Goal: Use online tool/utility: Utilize a website feature to perform a specific function

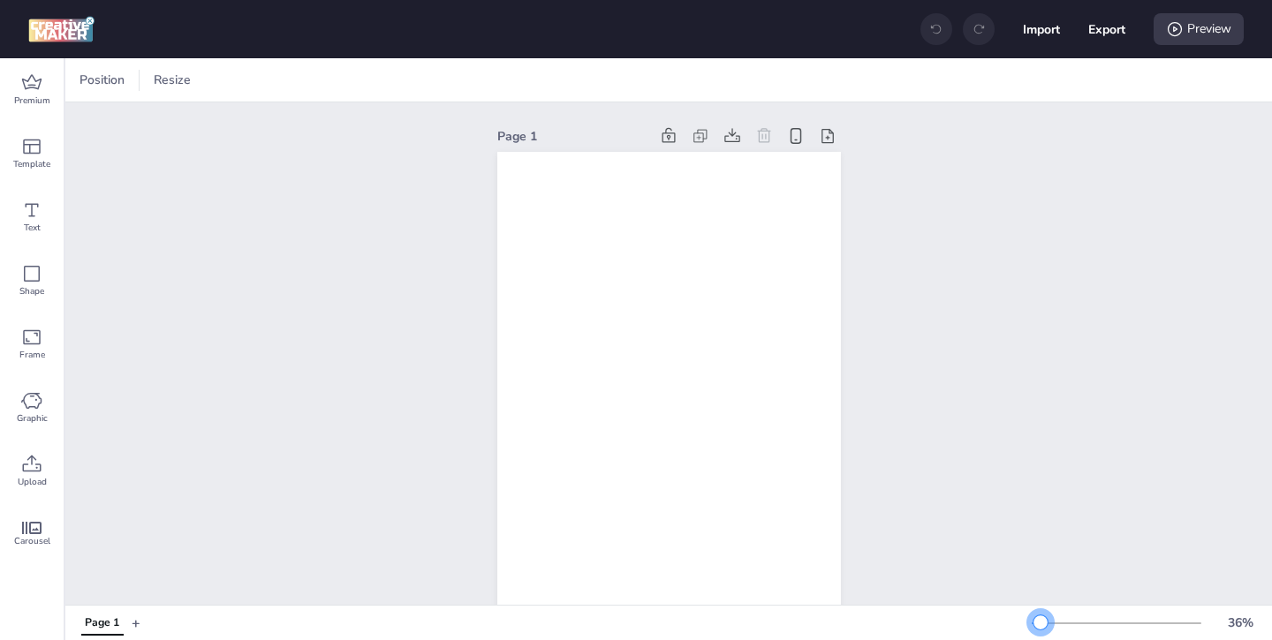
drag, startPoint x: 1069, startPoint y: 624, endPoint x: 1040, endPoint y: 626, distance: 28.3
click at [1040, 626] on div at bounding box center [1040, 623] width 14 height 14
click at [34, 81] on icon at bounding box center [31, 82] width 21 height 21
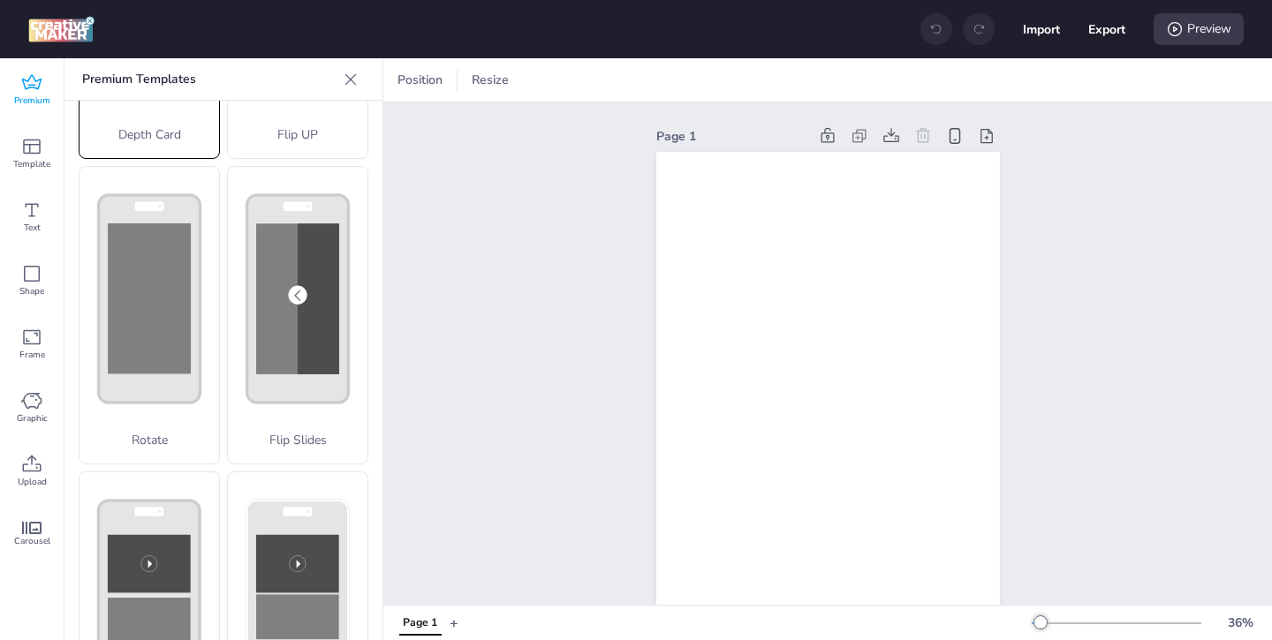
scroll to position [400, 0]
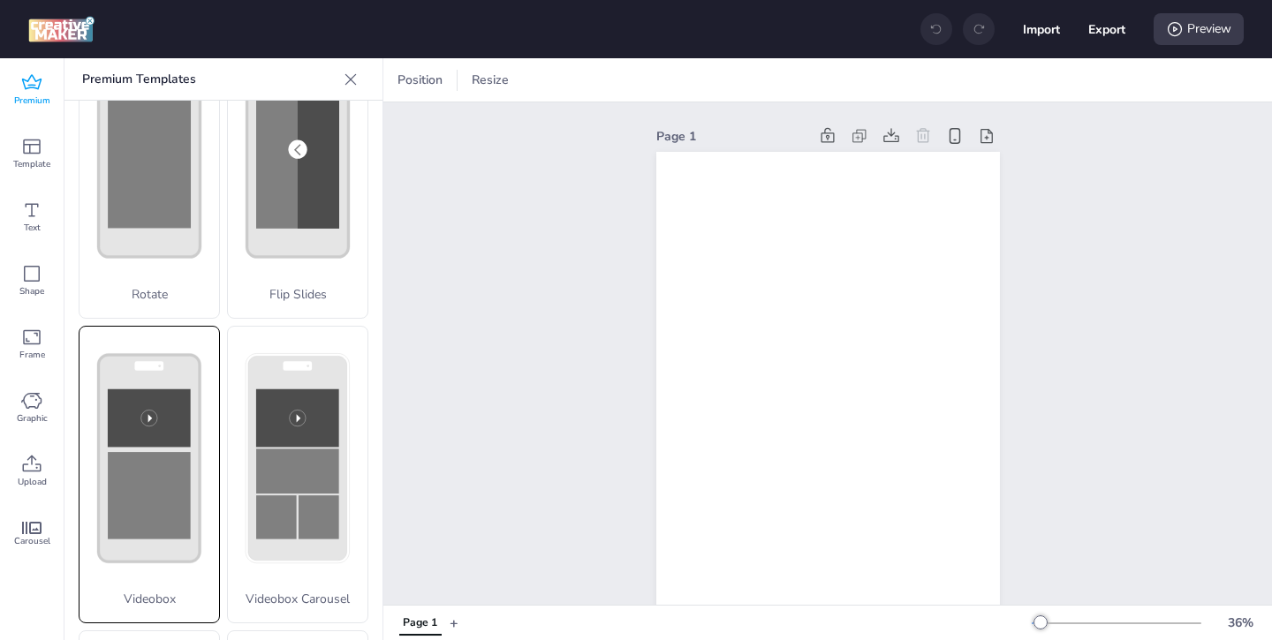
click at [182, 431] on rect at bounding box center [149, 418] width 83 height 58
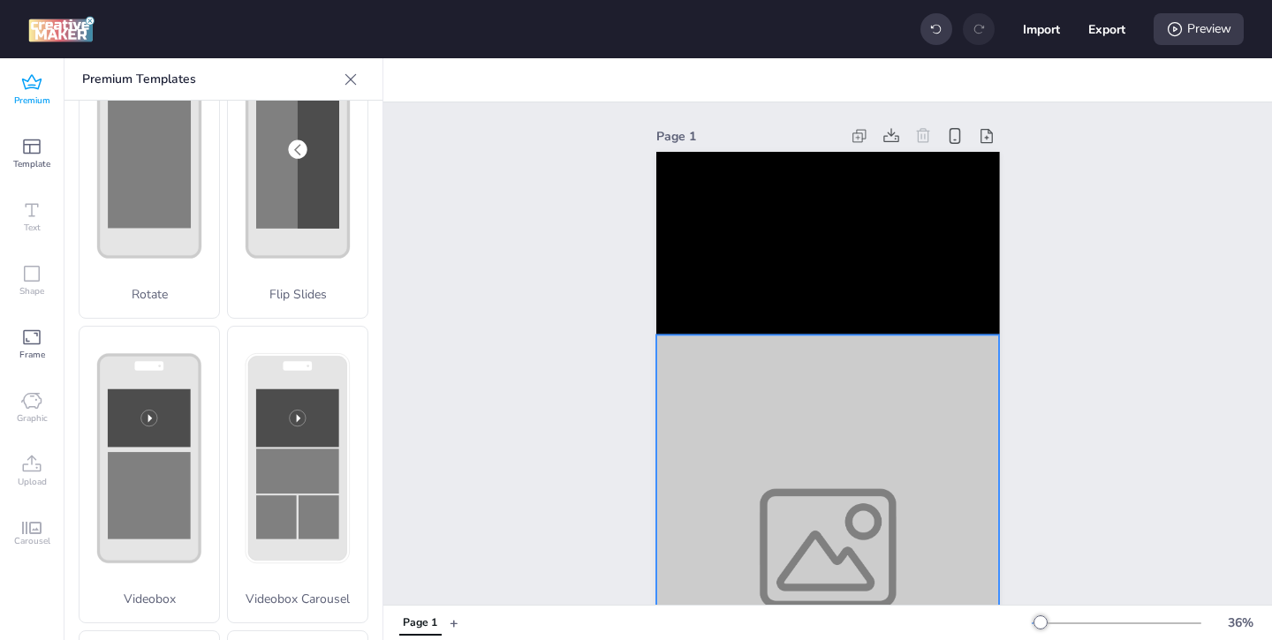
click at [903, 559] on div at bounding box center [828, 548] width 344 height 427
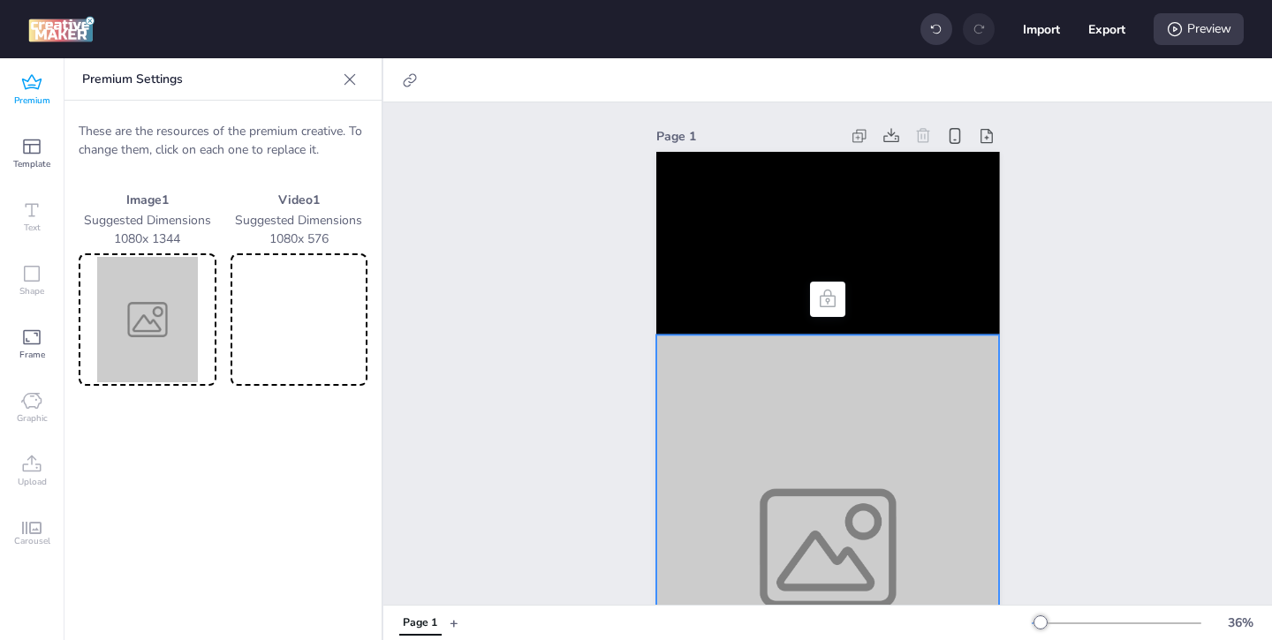
click at [204, 331] on img at bounding box center [147, 319] width 131 height 125
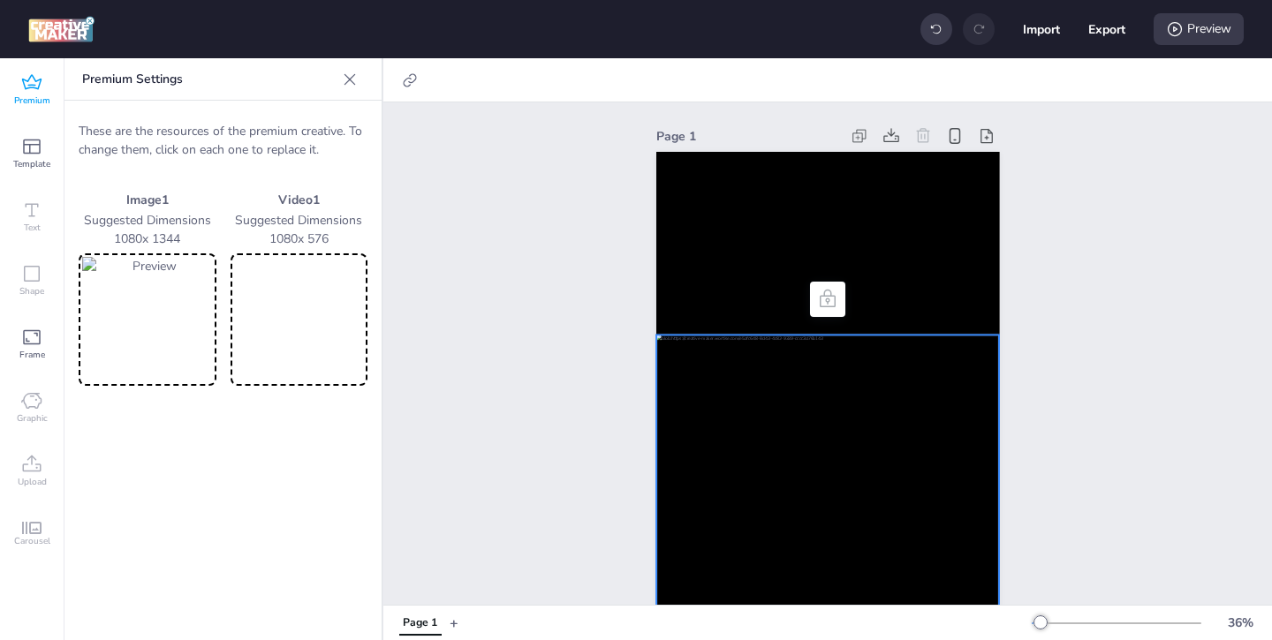
click at [163, 345] on img at bounding box center [147, 319] width 131 height 125
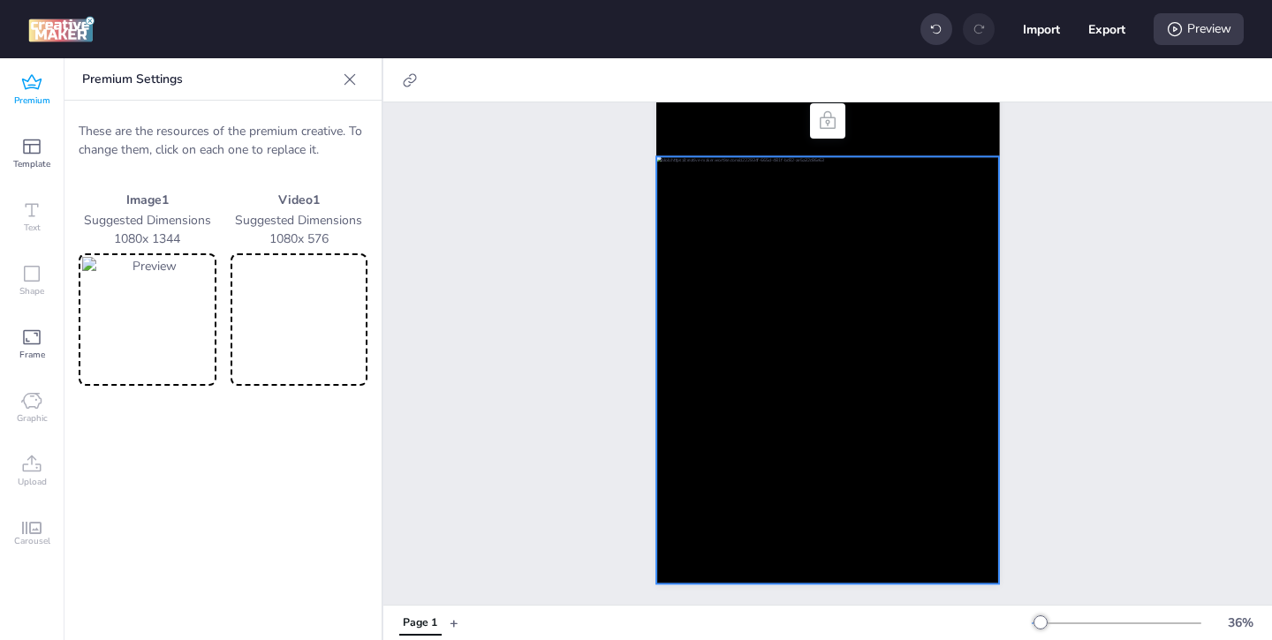
scroll to position [45, 0]
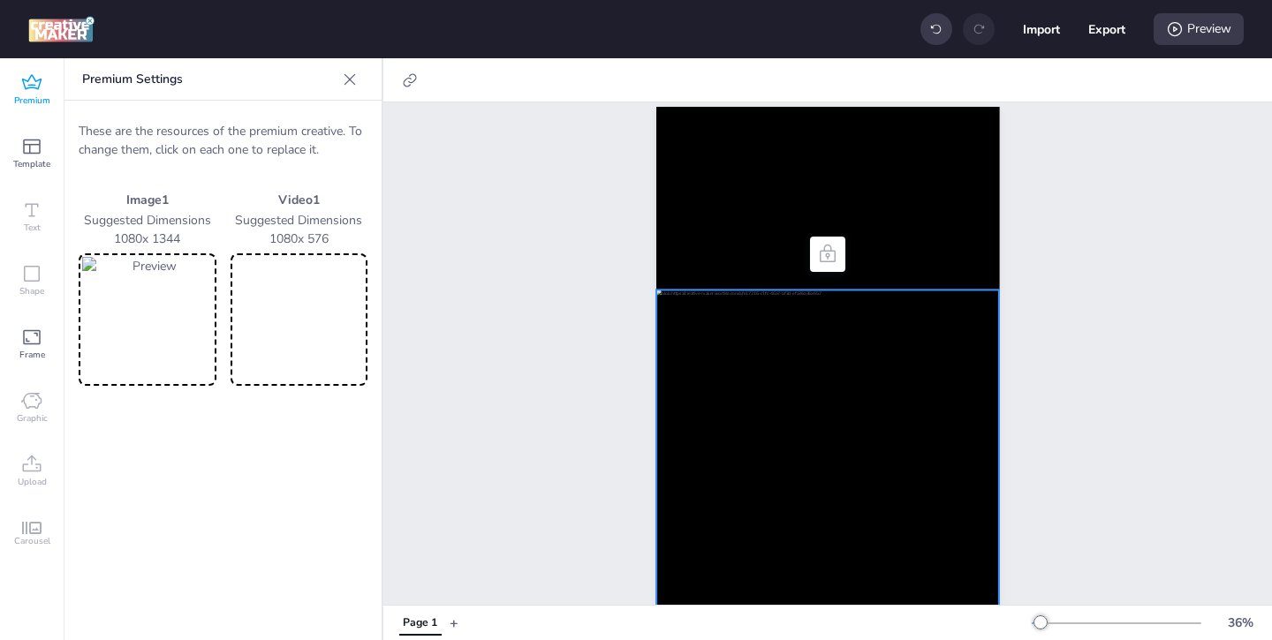
click at [298, 343] on video at bounding box center [299, 319] width 131 height 125
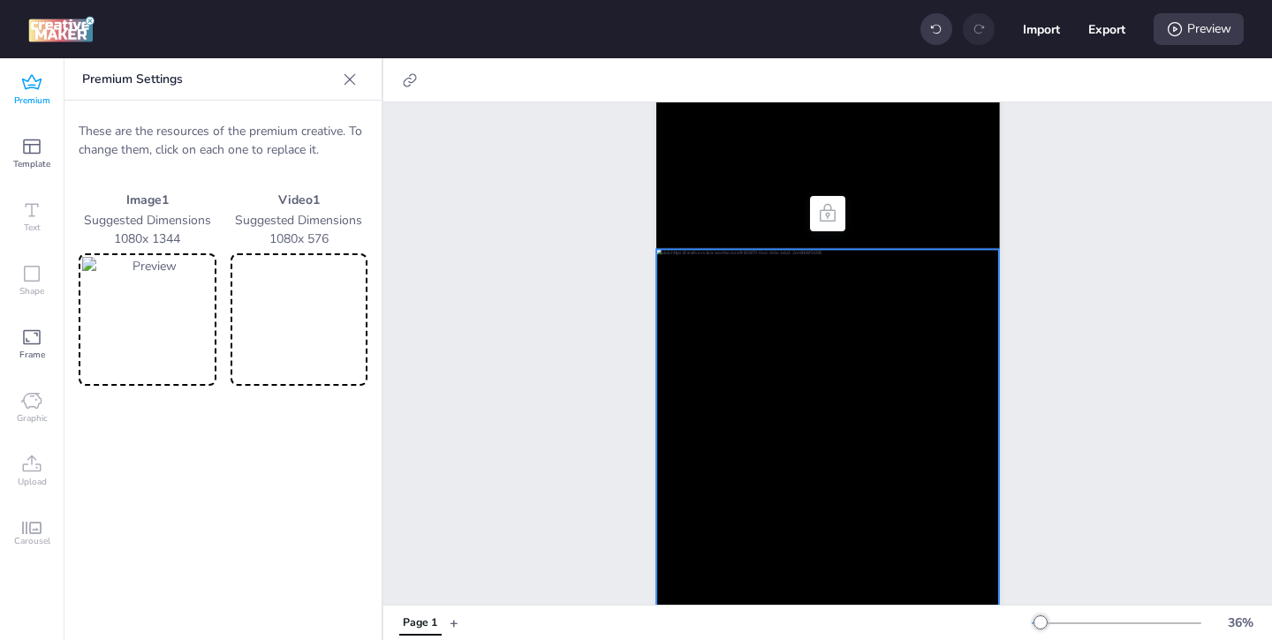
scroll to position [0, 0]
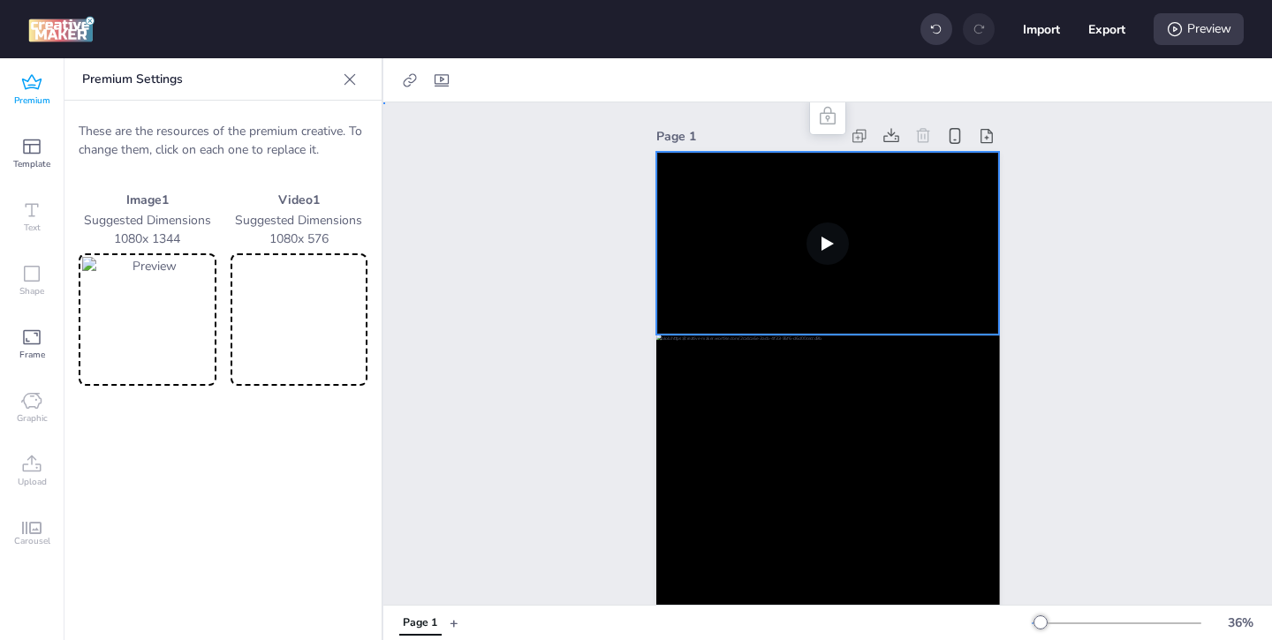
click at [894, 208] on video at bounding box center [828, 243] width 344 height 183
click at [445, 80] on icon at bounding box center [442, 81] width 18 height 18
select select "contain"
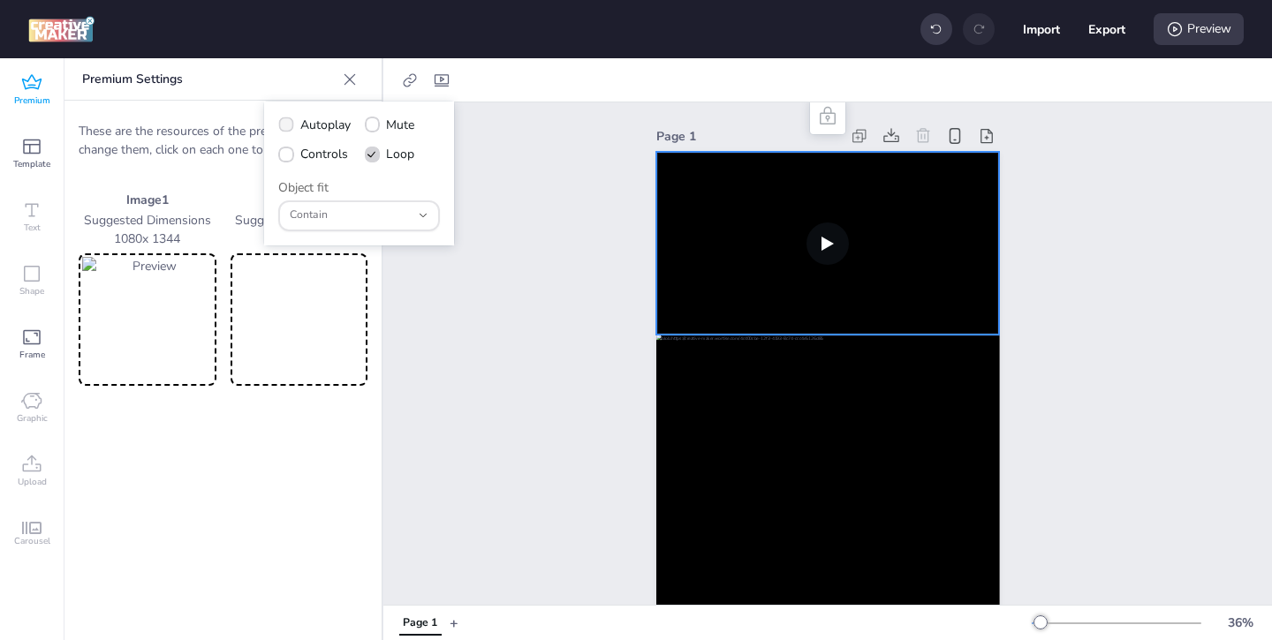
click at [288, 124] on icon at bounding box center [285, 124] width 11 height 9
click at [288, 126] on input "Autoplay" at bounding box center [282, 131] width 11 height 11
checkbox input "true"
click at [291, 154] on icon at bounding box center [285, 154] width 11 height 9
click at [289, 155] on input "Controls" at bounding box center [282, 160] width 11 height 11
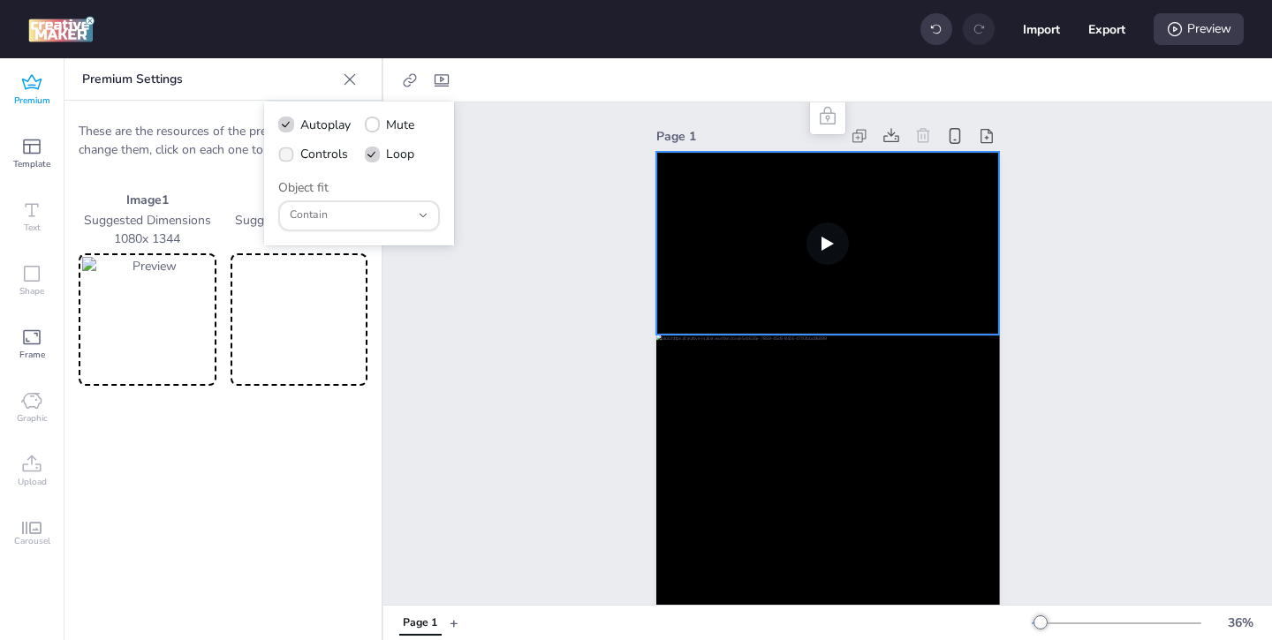
checkbox input "true"
click at [1194, 27] on div "Preview" at bounding box center [1198, 29] width 90 height 32
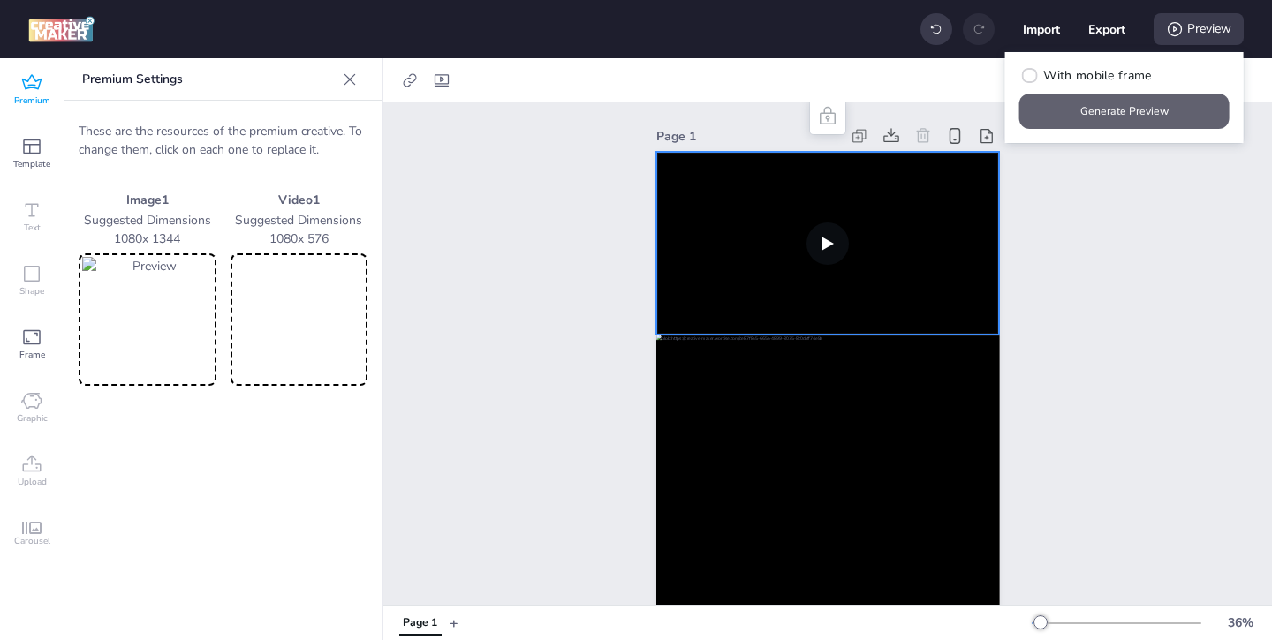
click at [1082, 102] on button "Generate Preview" at bounding box center [1124, 111] width 210 height 35
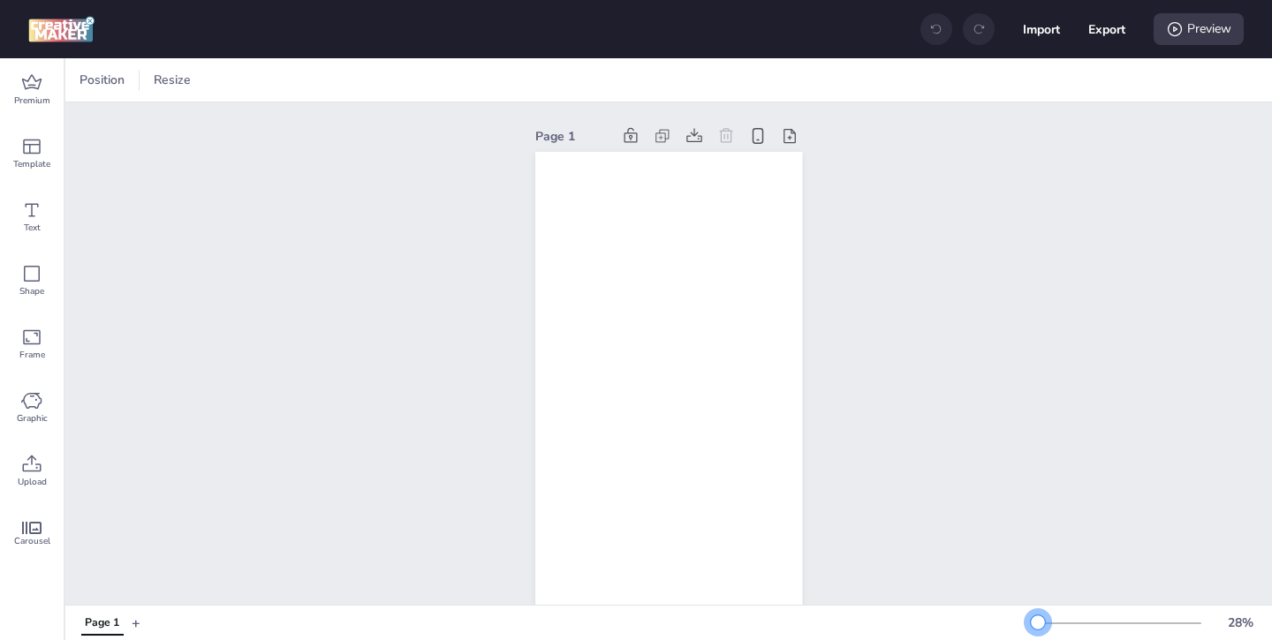
drag, startPoint x: 1062, startPoint y: 618, endPoint x: 1040, endPoint y: 622, distance: 21.5
click at [1039, 622] on div at bounding box center [1038, 623] width 14 height 14
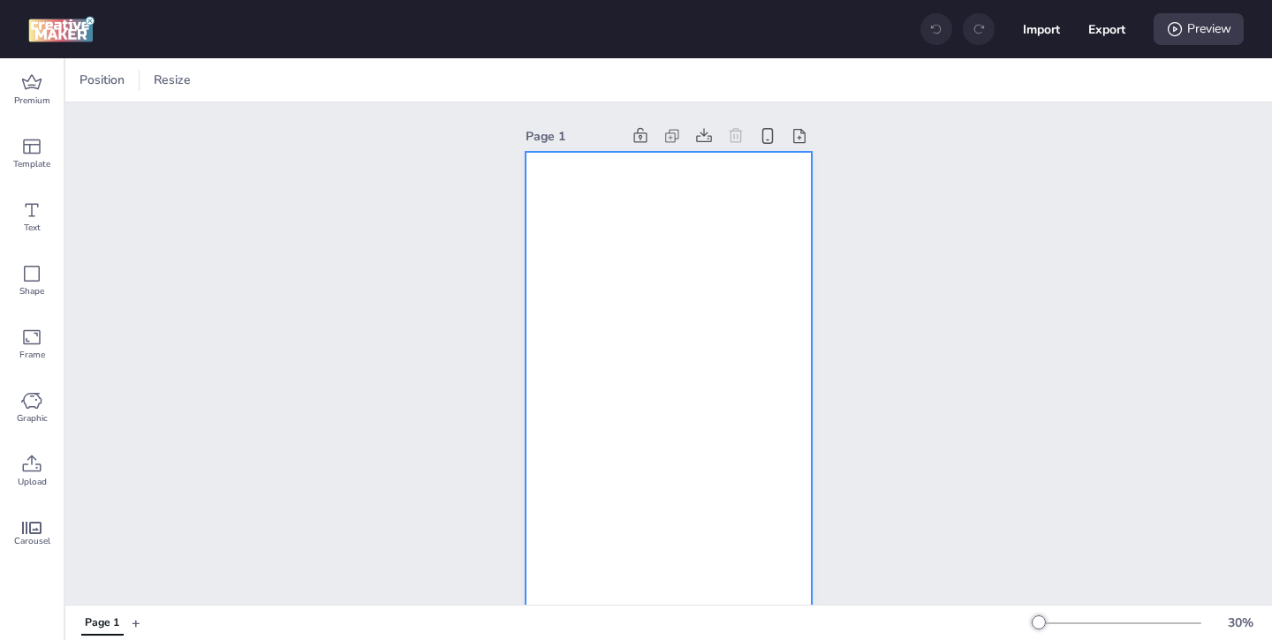
click at [727, 488] on div at bounding box center [668, 406] width 286 height 509
click at [32, 87] on icon at bounding box center [31, 81] width 19 height 15
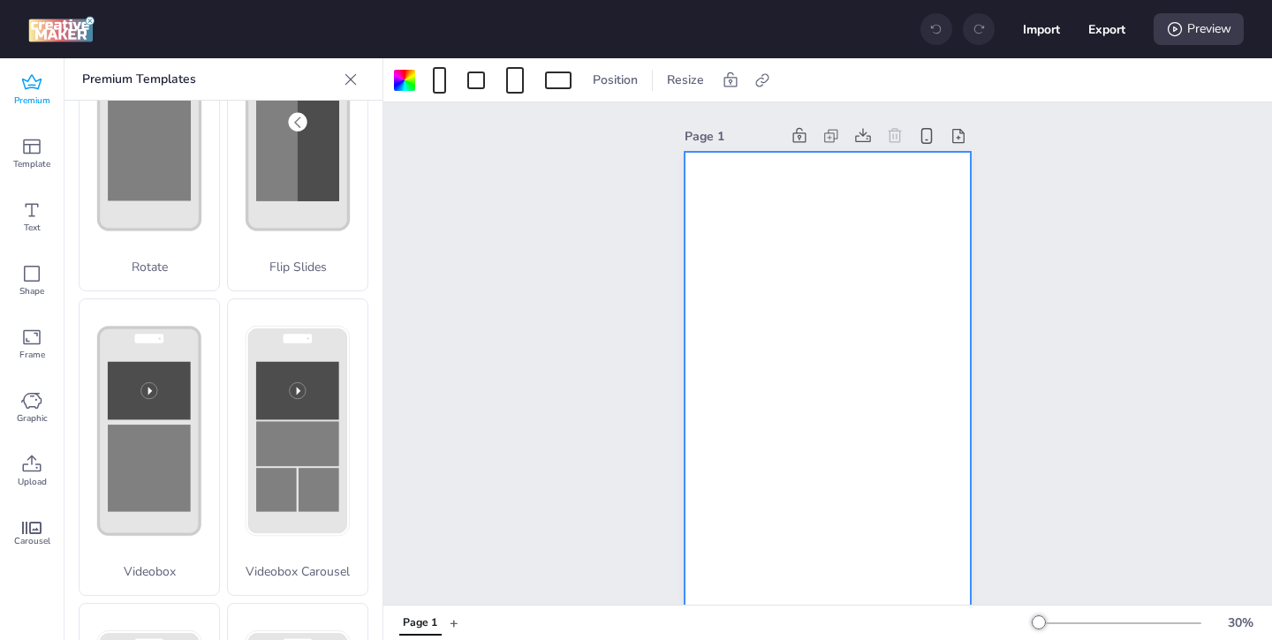
scroll to position [585, 0]
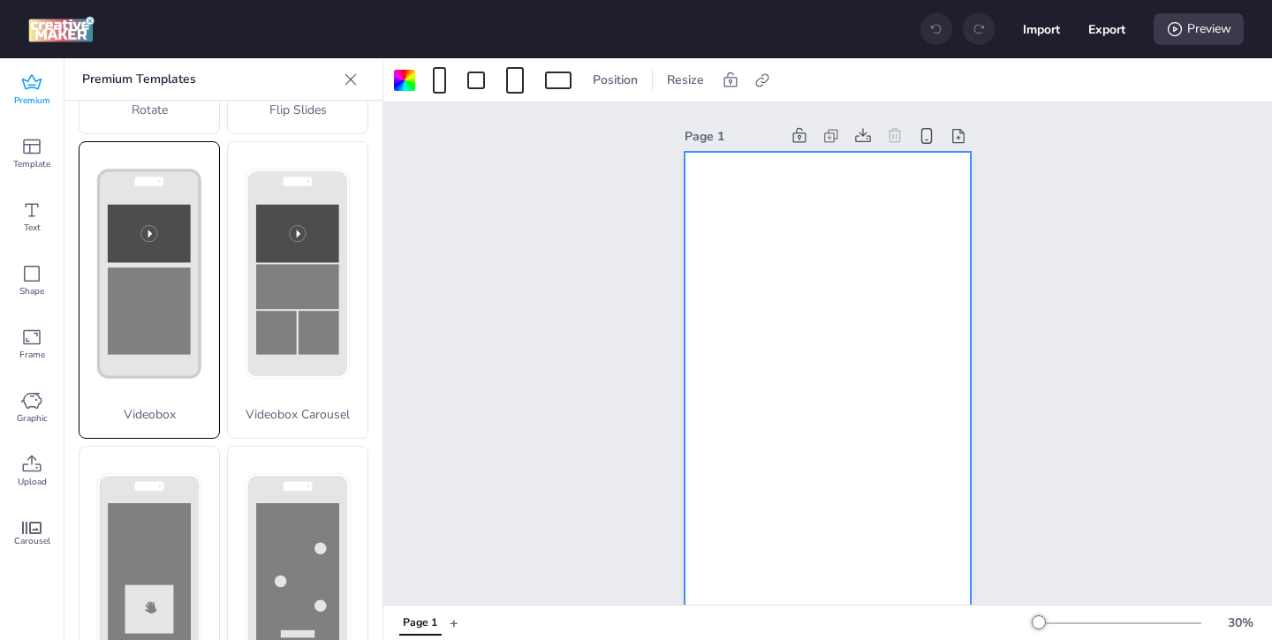
click at [176, 367] on rect at bounding box center [150, 274] width 102 height 208
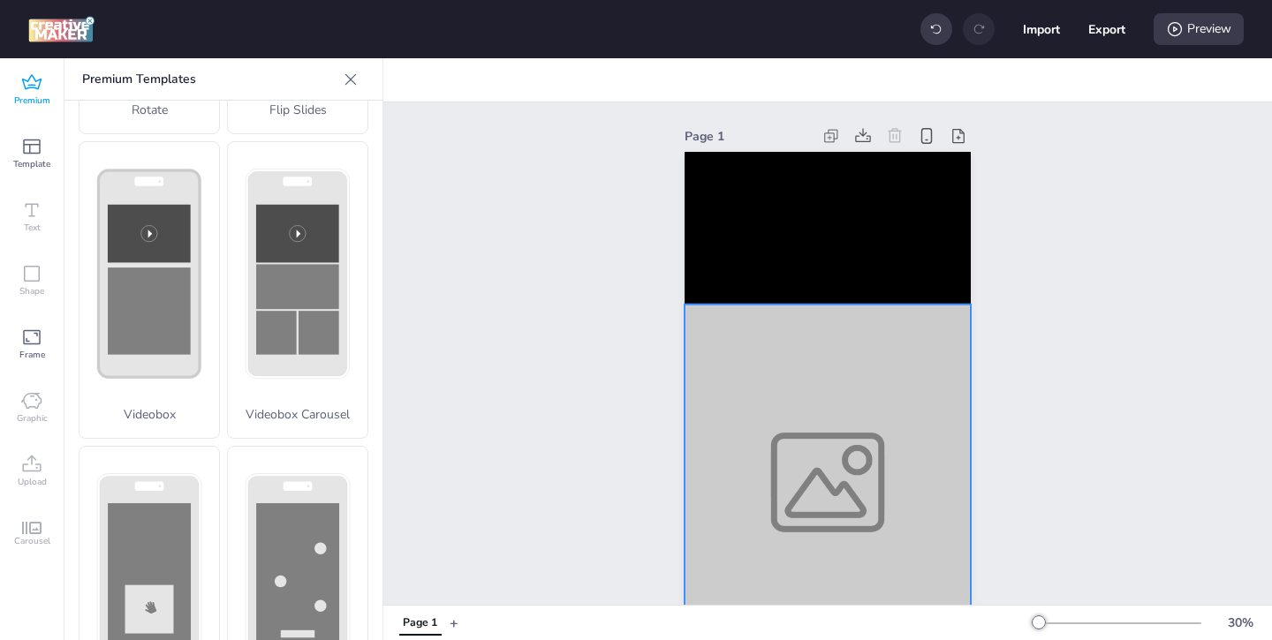
click at [890, 539] on div at bounding box center [827, 483] width 286 height 356
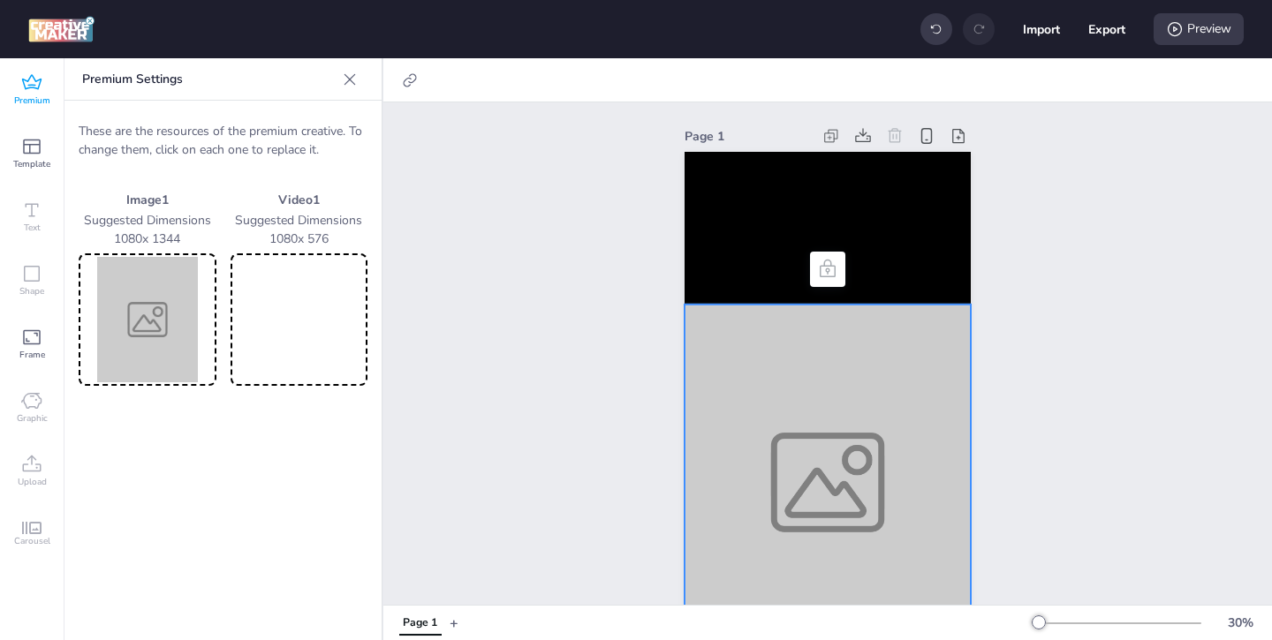
click at [196, 352] on img at bounding box center [147, 319] width 131 height 125
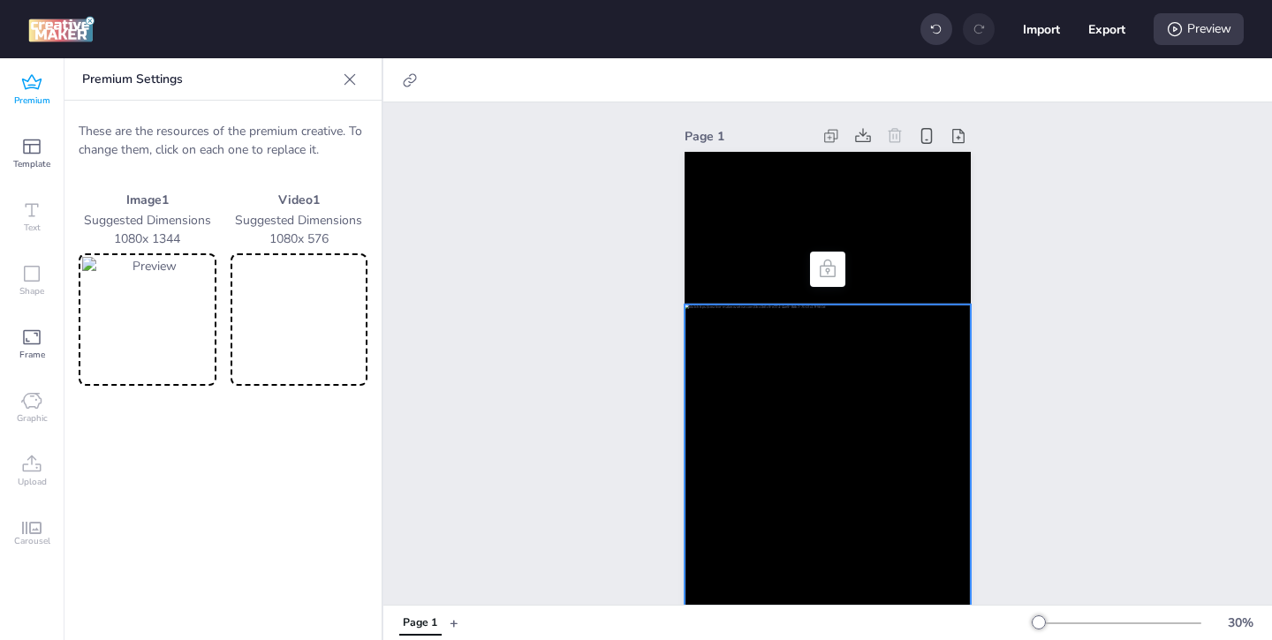
click at [329, 312] on video at bounding box center [299, 319] width 131 height 125
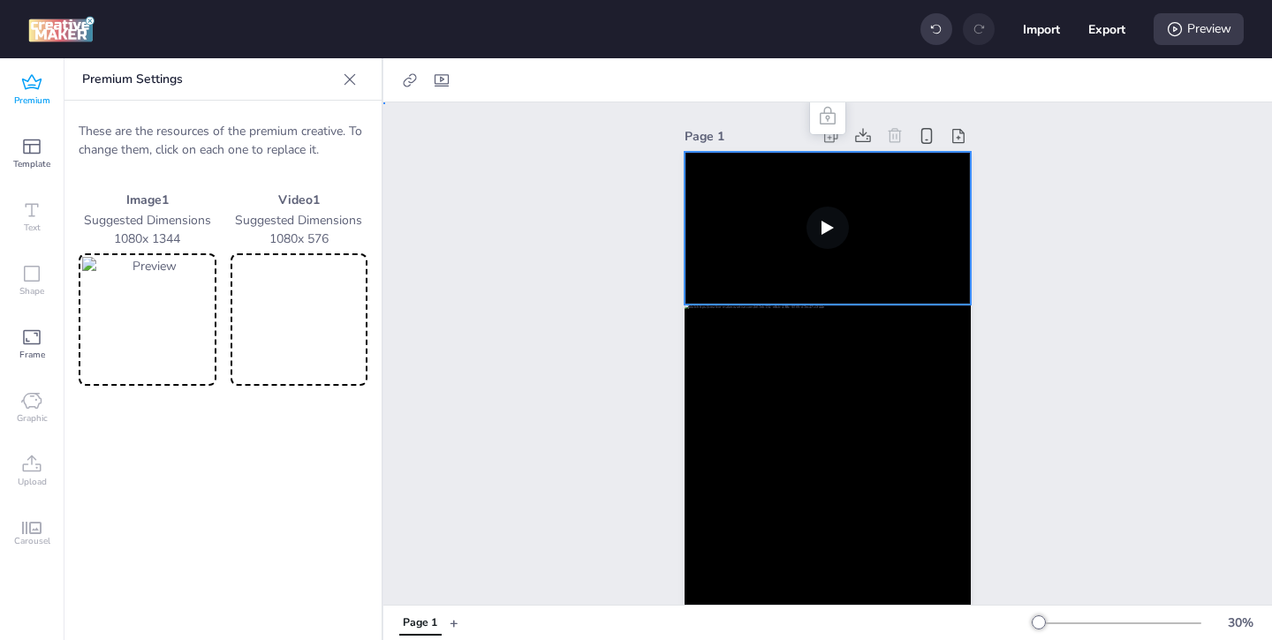
click at [760, 246] on video at bounding box center [827, 228] width 286 height 153
click at [442, 80] on icon at bounding box center [442, 80] width 14 height 12
select select "contain"
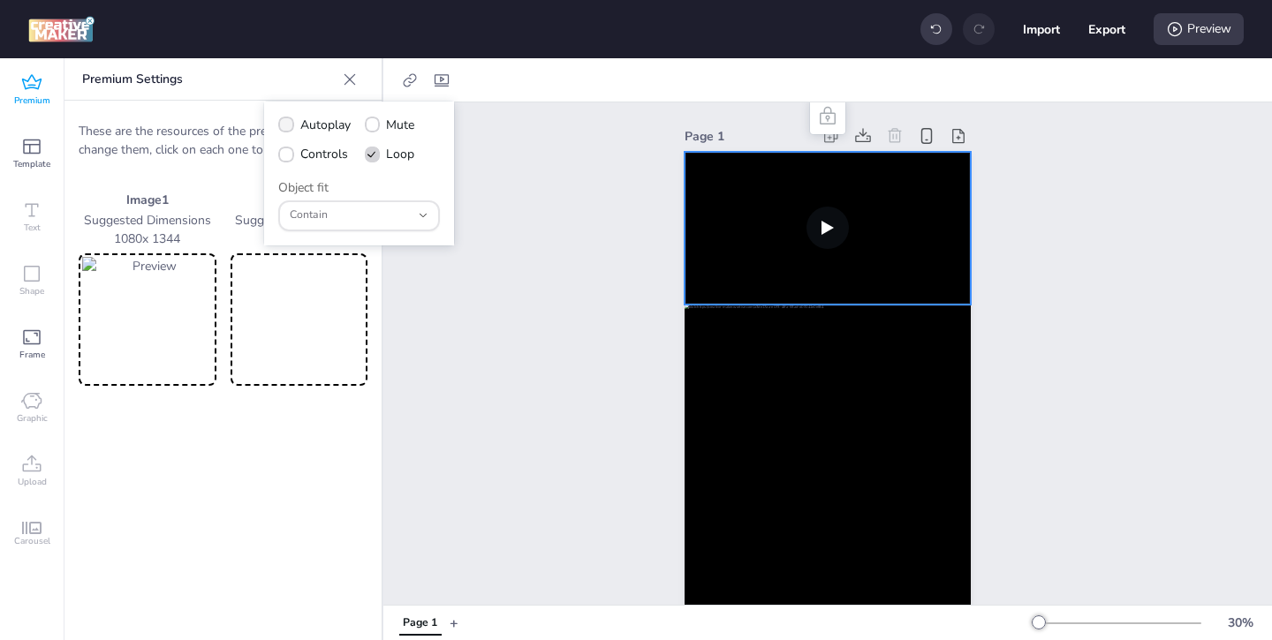
click at [287, 122] on icon at bounding box center [286, 125] width 12 height 10
click at [287, 126] on input "Autoplay" at bounding box center [282, 131] width 11 height 11
checkbox input "true"
click at [287, 155] on icon at bounding box center [286, 155] width 12 height 10
click at [287, 155] on input "Controls" at bounding box center [282, 160] width 11 height 11
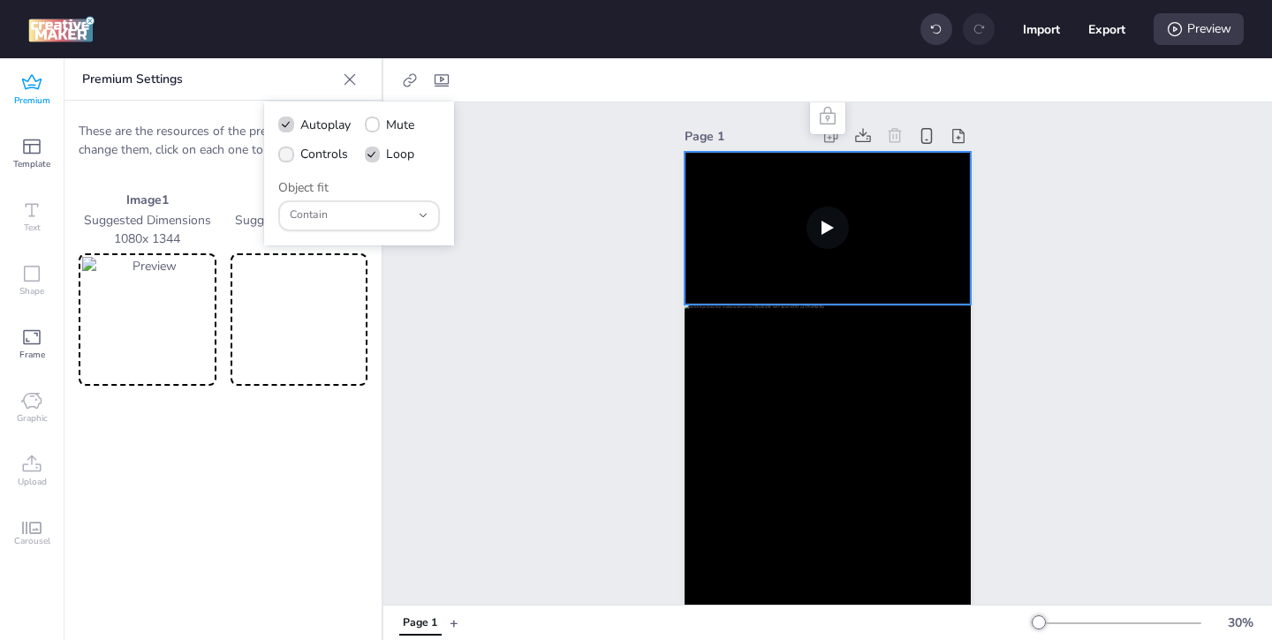
checkbox input "true"
click at [412, 84] on icon at bounding box center [410, 81] width 18 height 18
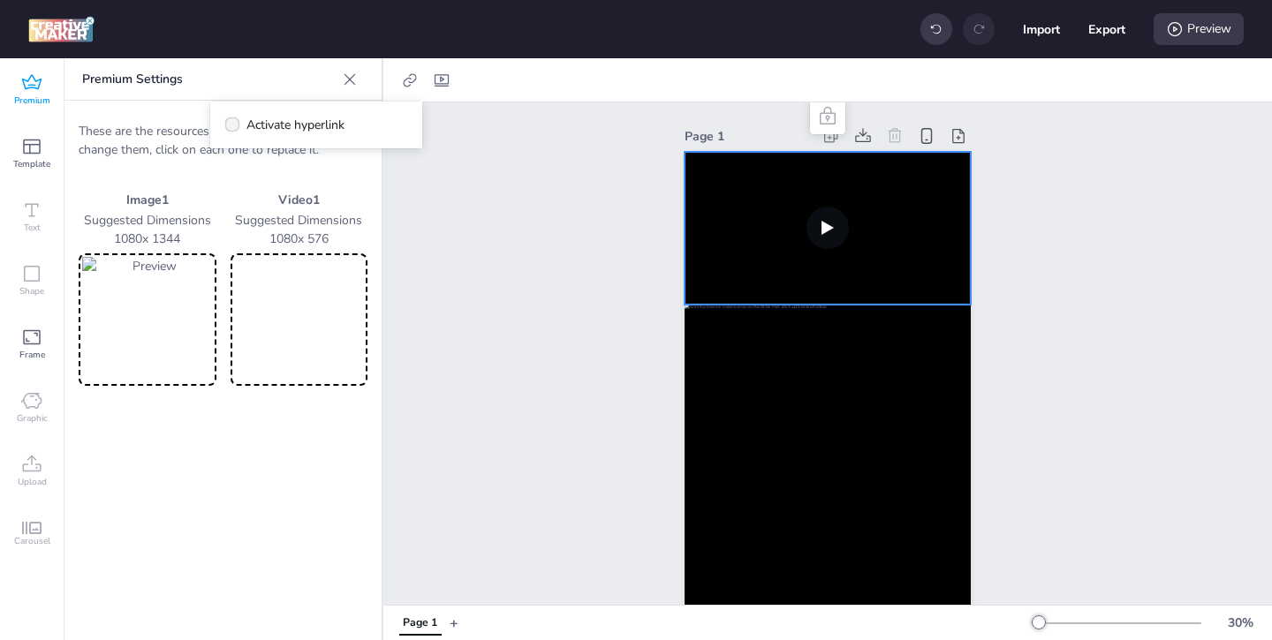
click at [239, 130] on label "Activate hyperlink" at bounding box center [284, 125] width 132 height 31
click at [235, 130] on input "Activate hyperlink" at bounding box center [228, 131] width 11 height 11
checkbox input "true"
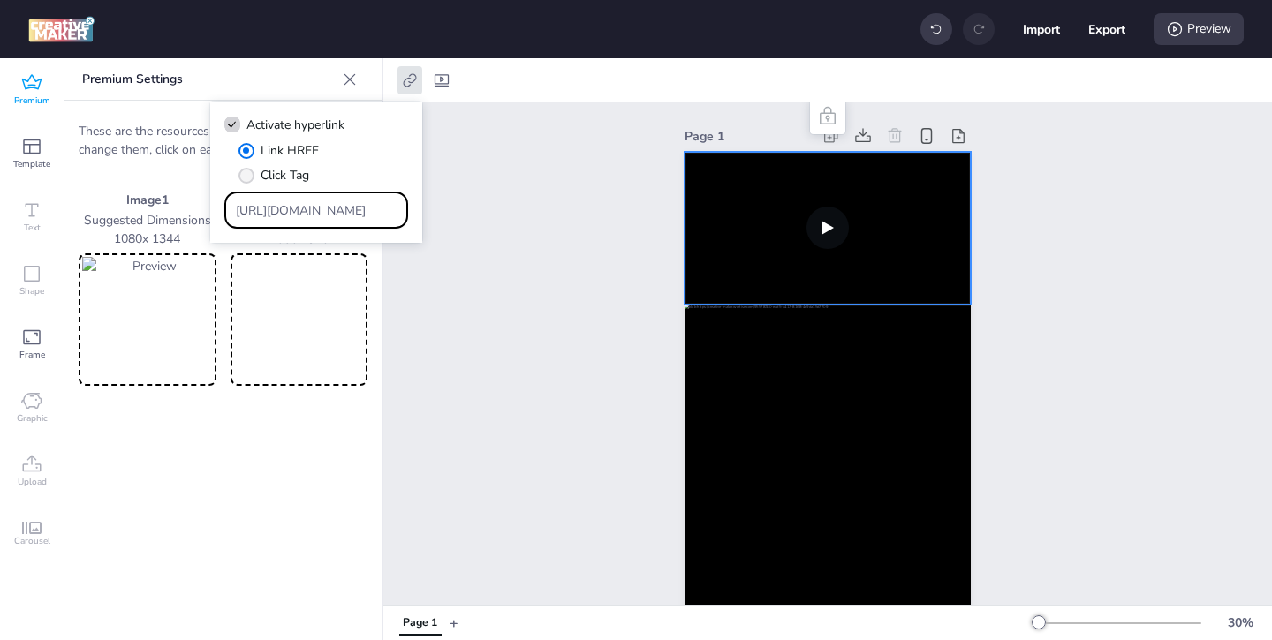
drag, startPoint x: 349, startPoint y: 204, endPoint x: 314, endPoint y: 184, distance: 40.8
click at [314, 184] on div "Link HREF Click Tag https://wortise.com" at bounding box center [316, 184] width 184 height 87
paste input "https://uip.com.co/veacine/peliculas/telefono-negro-2/?utm_source=WORTISE&utm_m…"
type input "https://uip.com.co/veacine/peliculas/telefono-negro-2/?utm_source=WORTISE&utm_m…"
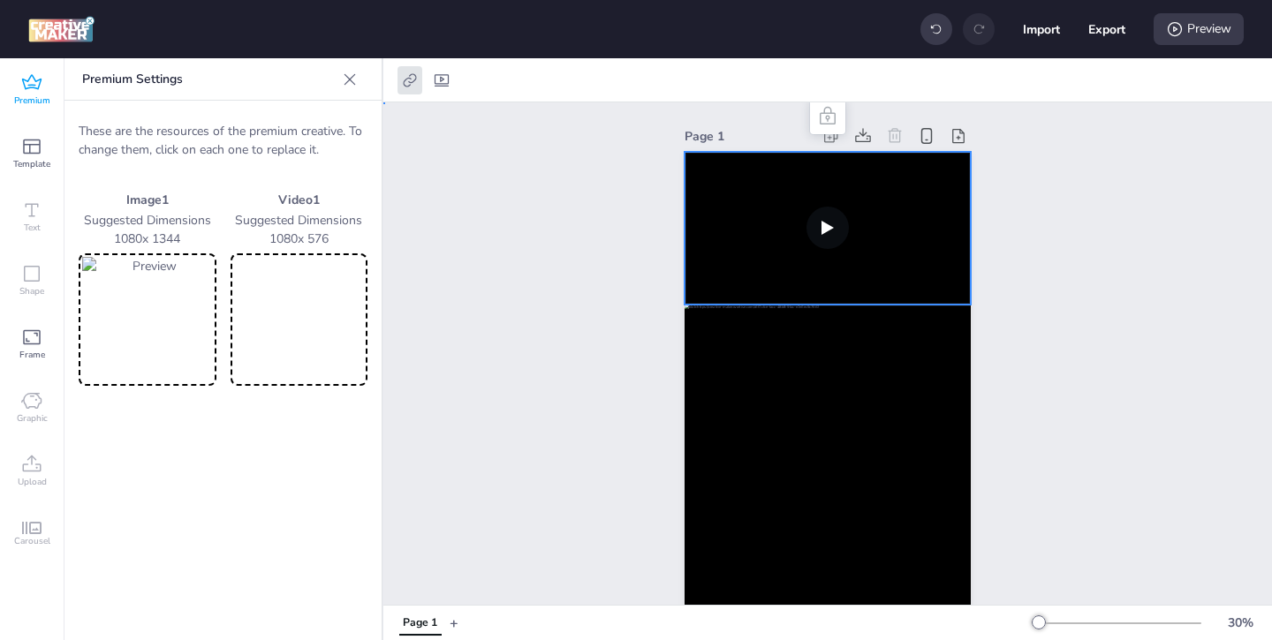
click at [459, 340] on div "Page 1" at bounding box center [827, 391] width 888 height 579
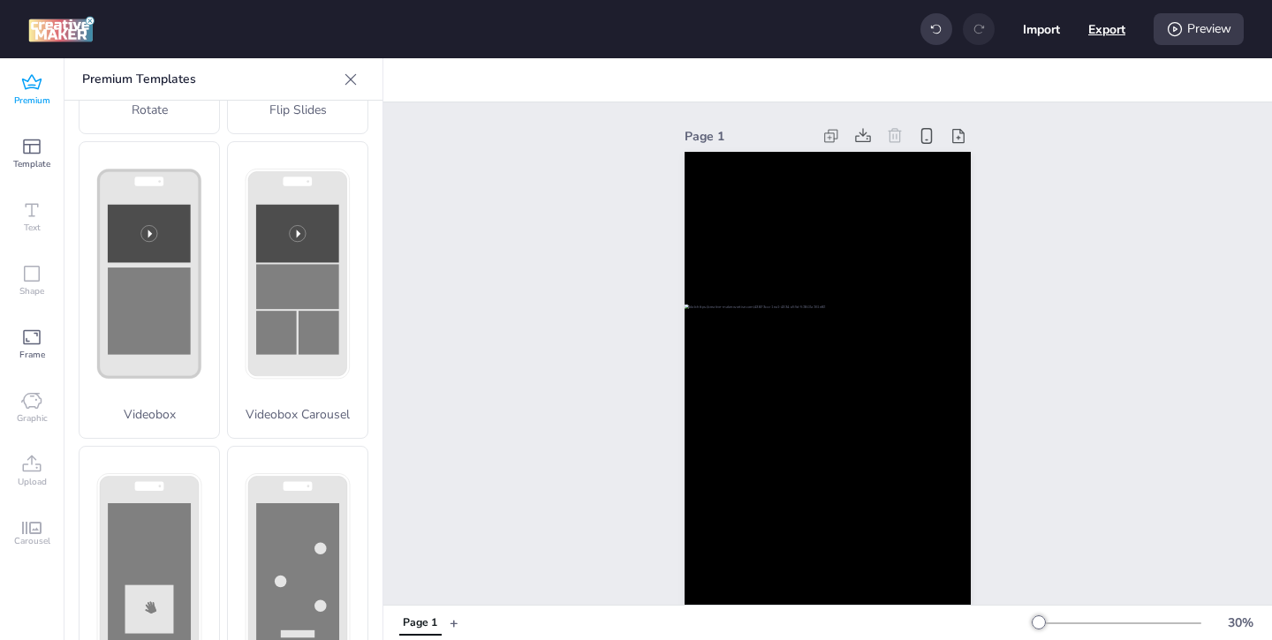
click at [1109, 35] on button "Export" at bounding box center [1106, 29] width 37 height 37
select select "html"
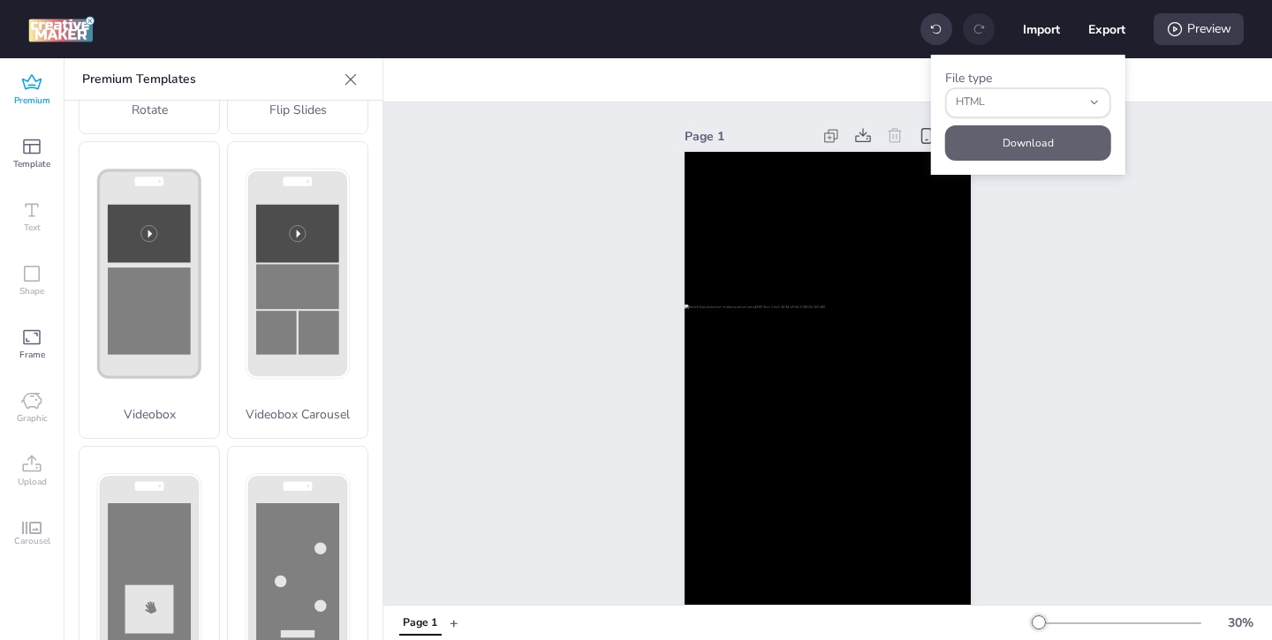
click at [1059, 140] on button "Download" at bounding box center [1028, 142] width 166 height 35
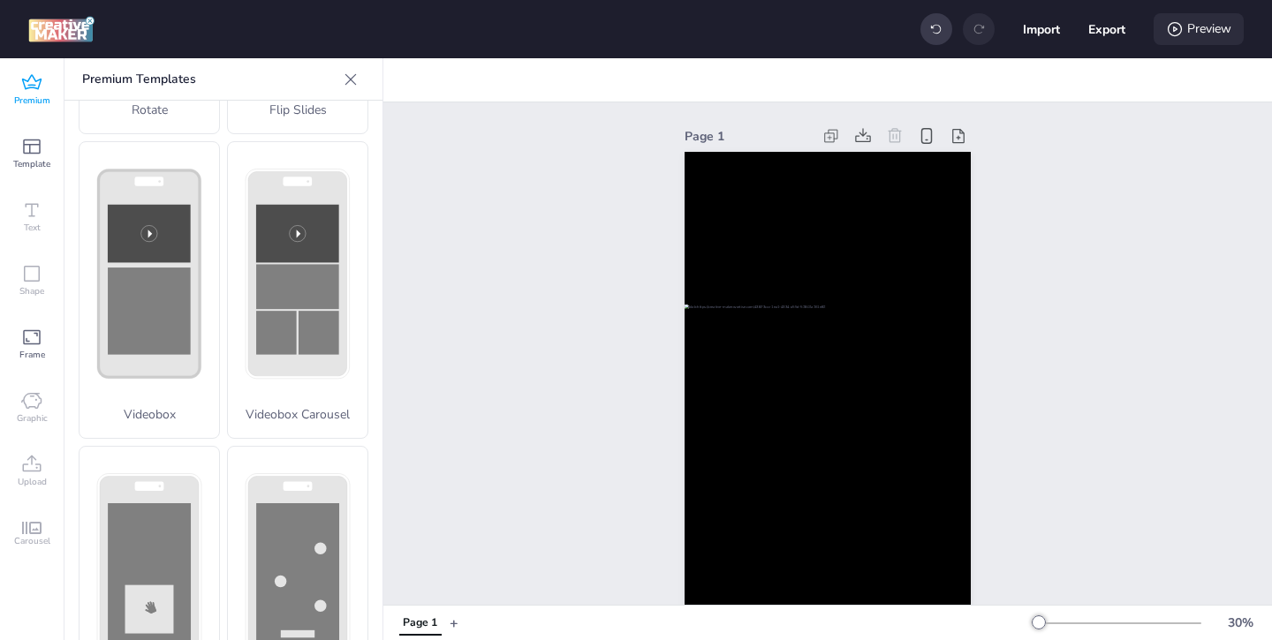
click at [1184, 39] on div "Preview" at bounding box center [1198, 29] width 90 height 32
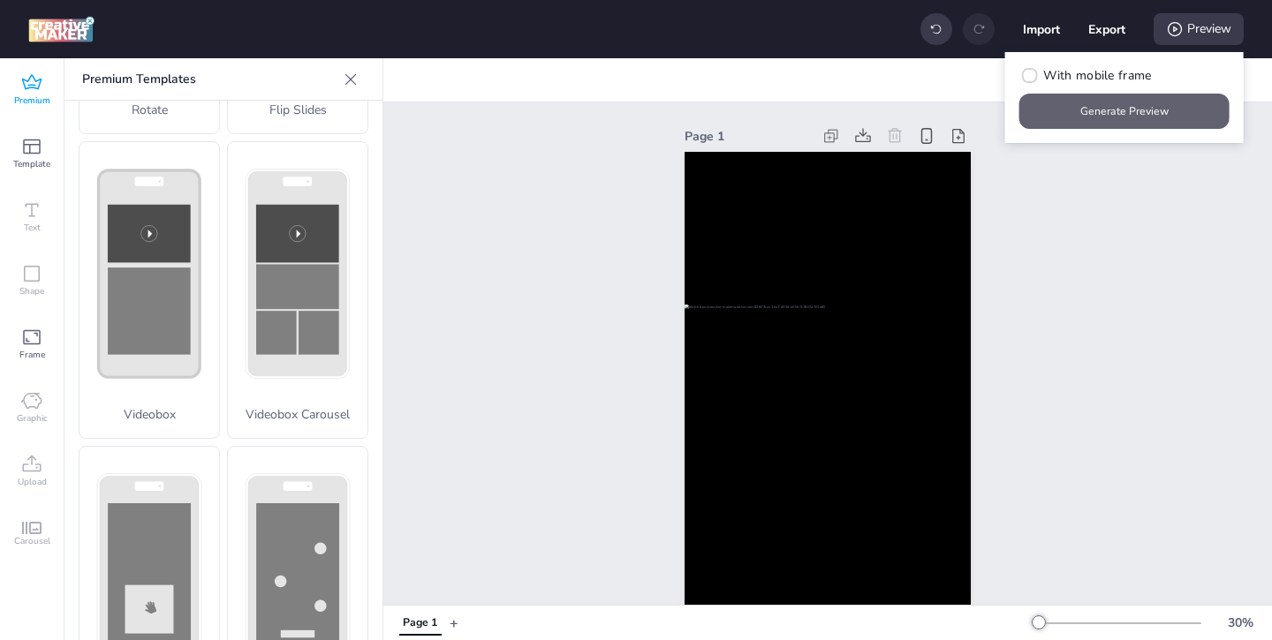
click at [1080, 111] on button "Generate Preview" at bounding box center [1124, 111] width 210 height 35
click at [1142, 117] on button "Generate Preview" at bounding box center [1125, 111] width 204 height 34
